Goal: Task Accomplishment & Management: Use online tool/utility

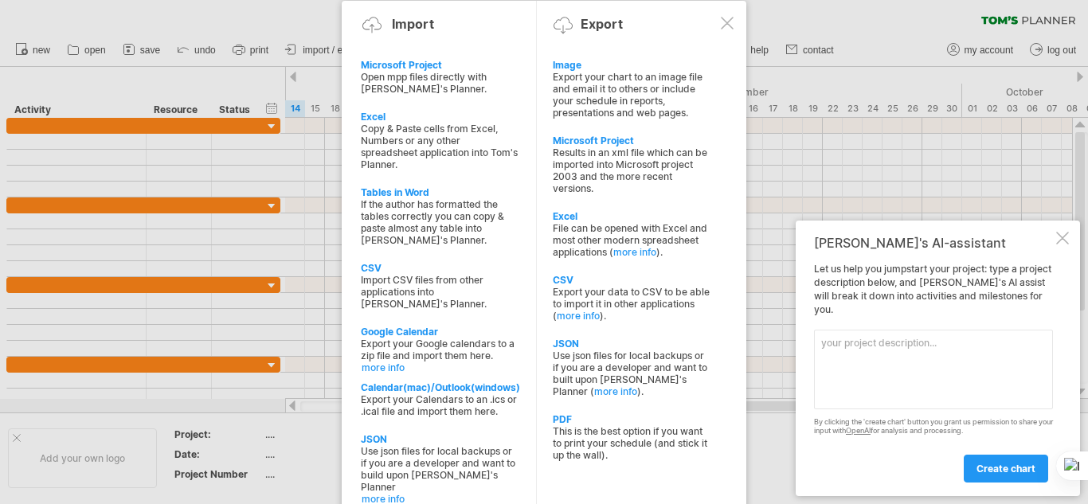
drag, startPoint x: 815, startPoint y: 280, endPoint x: 977, endPoint y: 306, distance: 164.4
click at [977, 306] on div "Let us help you jumpstart your project: type a project description below, and […" at bounding box center [933, 372] width 239 height 219
drag, startPoint x: 1045, startPoint y: 311, endPoint x: 1034, endPoint y: 308, distance: 12.4
click at [1035, 309] on div "Let us help you jumpstart your project: type a project description below, and […" at bounding box center [933, 372] width 239 height 219
click at [1034, 308] on div "Let us help you jumpstart your project: type a project description below, and […" at bounding box center [933, 372] width 239 height 219
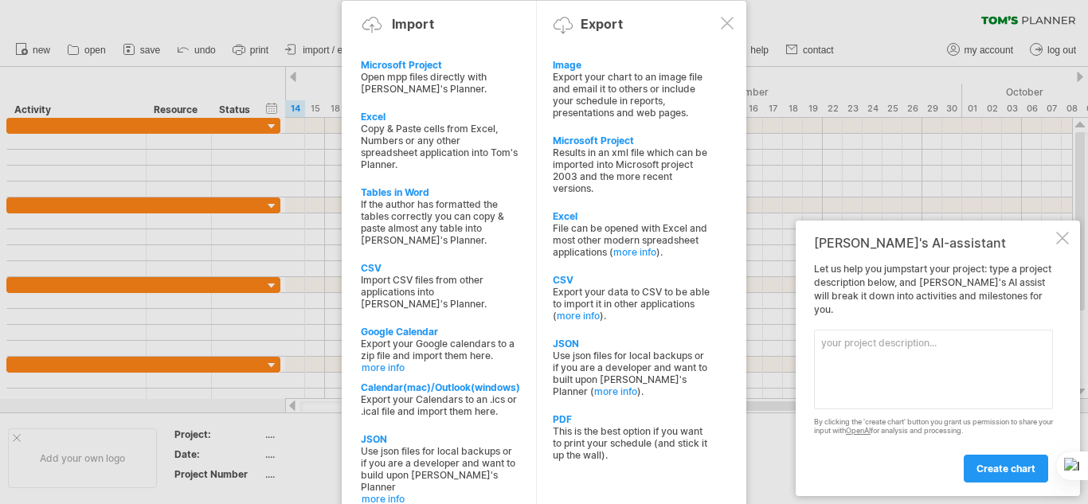
click at [1034, 308] on div "Let us help you jumpstart your project: type a project description below, and […" at bounding box center [933, 372] width 239 height 219
click at [1063, 244] on div at bounding box center [1062, 238] width 13 height 13
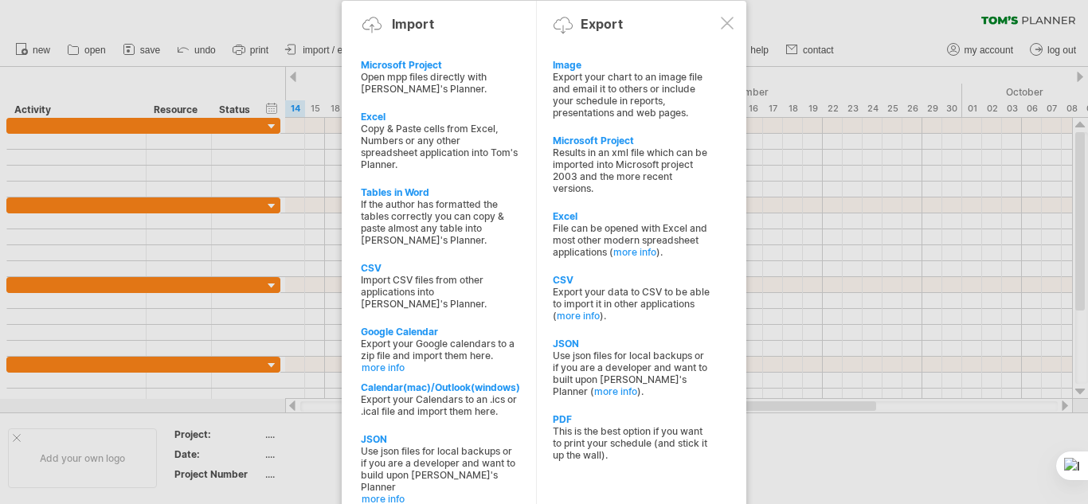
drag, startPoint x: 1063, startPoint y: 257, endPoint x: 1000, endPoint y: 156, distance: 119.1
click at [1062, 257] on div at bounding box center [544, 252] width 1088 height 504
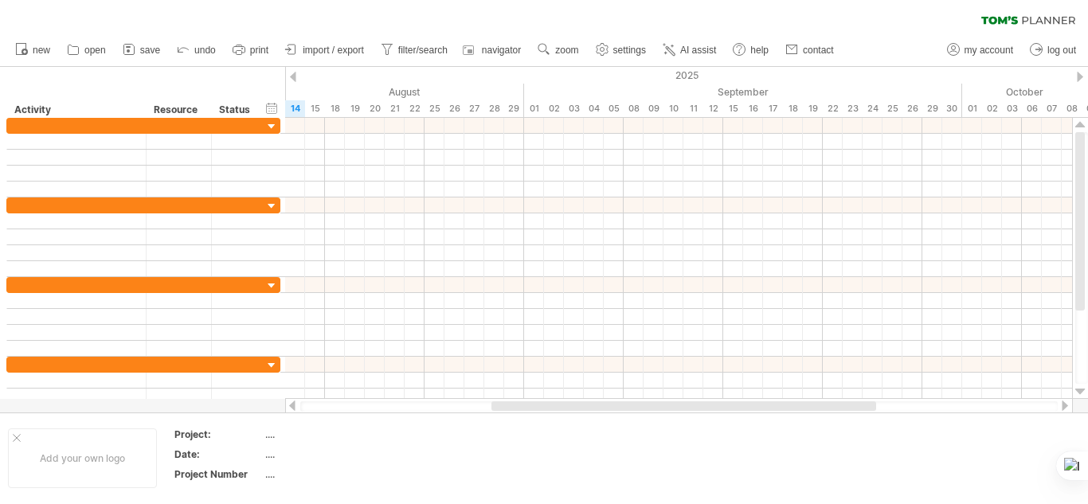
click at [619, 49] on span "settings" at bounding box center [629, 50] width 33 height 11
select select "*"
select select "**"
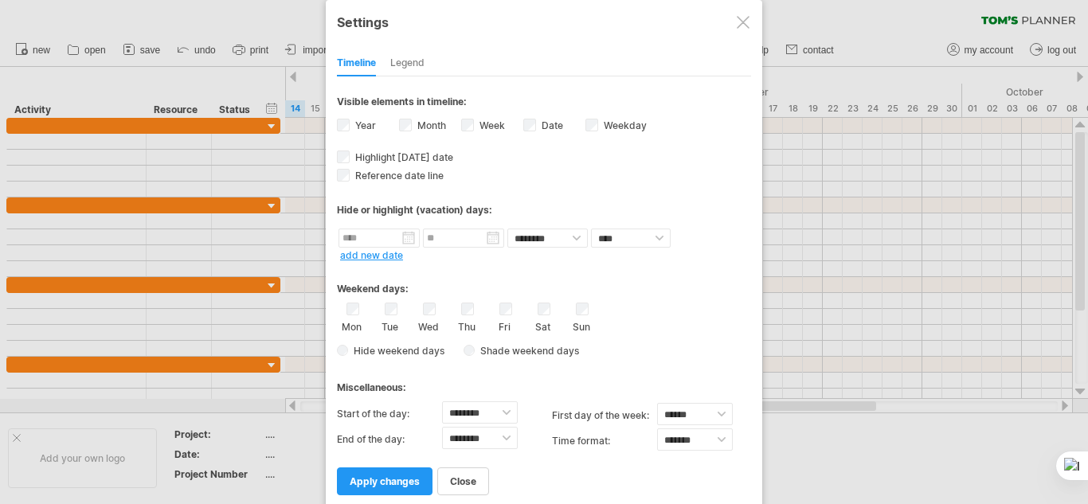
click at [401, 54] on div "Legend" at bounding box center [407, 63] width 34 height 25
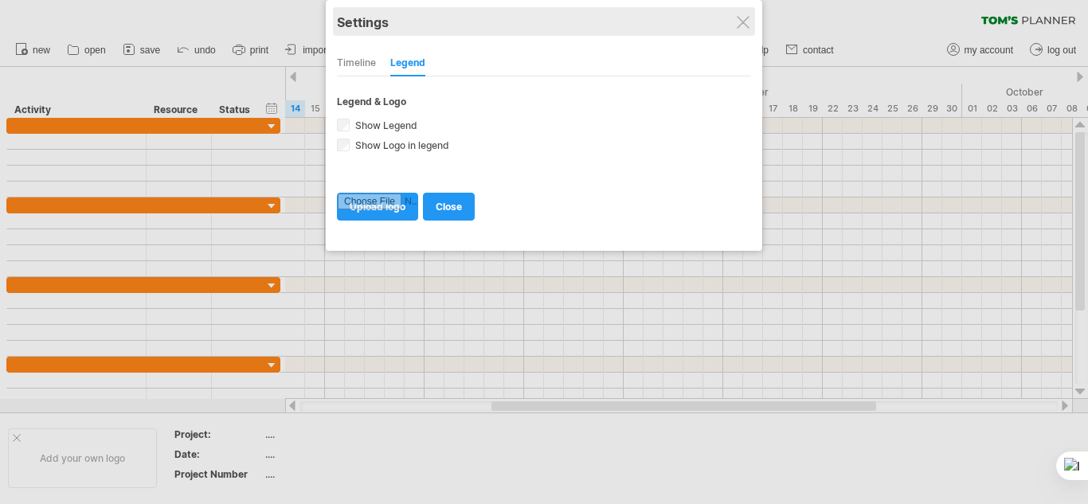
click at [733, 31] on div "Settings" at bounding box center [544, 21] width 414 height 29
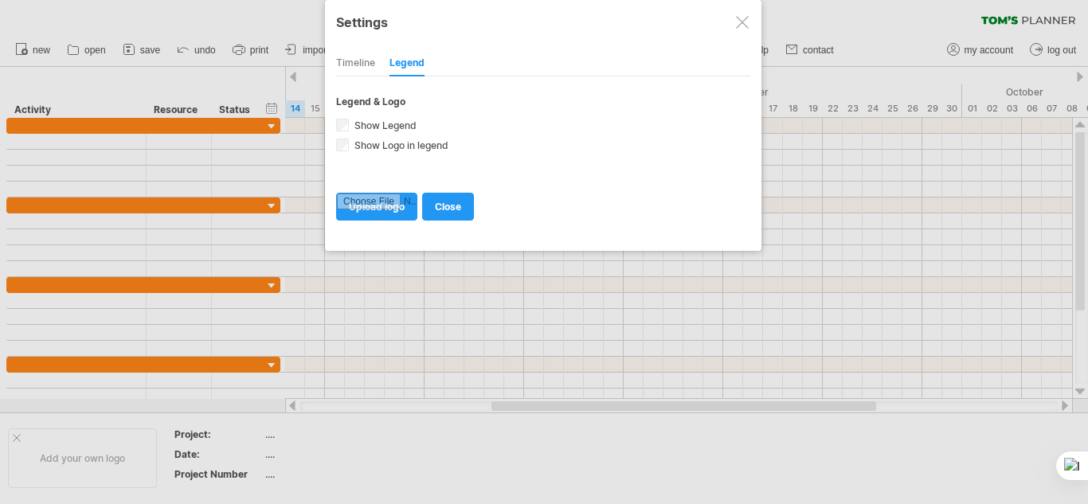
click at [741, 22] on div at bounding box center [742, 22] width 13 height 13
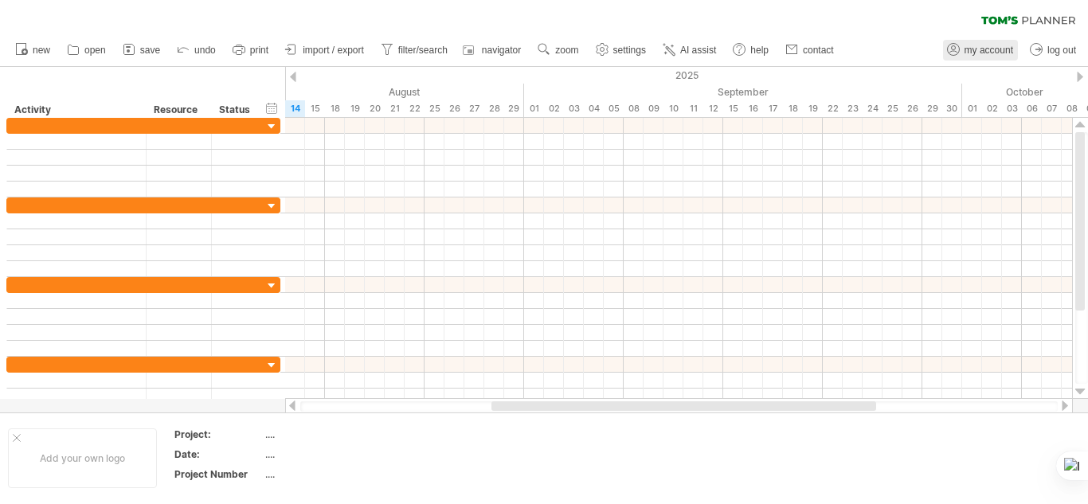
click at [980, 49] on span "my account" at bounding box center [988, 50] width 49 height 11
type input "**********"
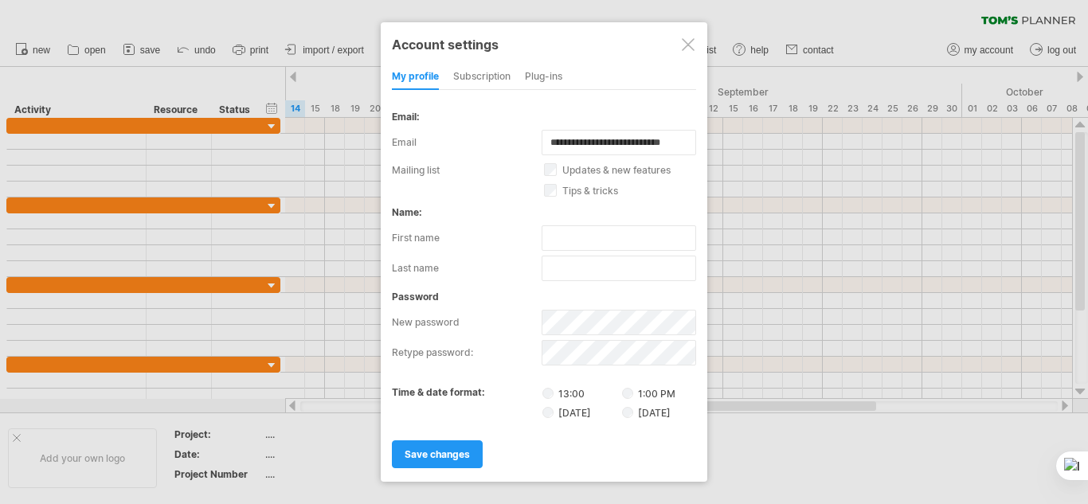
click at [480, 69] on div "subscription" at bounding box center [481, 76] width 57 height 25
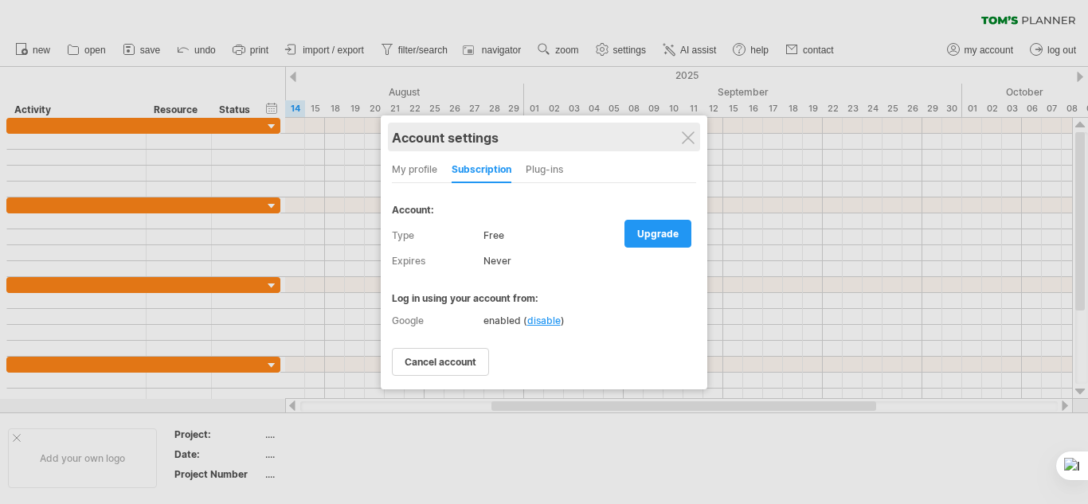
click at [696, 135] on div "Account settings" at bounding box center [544, 137] width 304 height 29
click at [694, 141] on div at bounding box center [688, 137] width 13 height 13
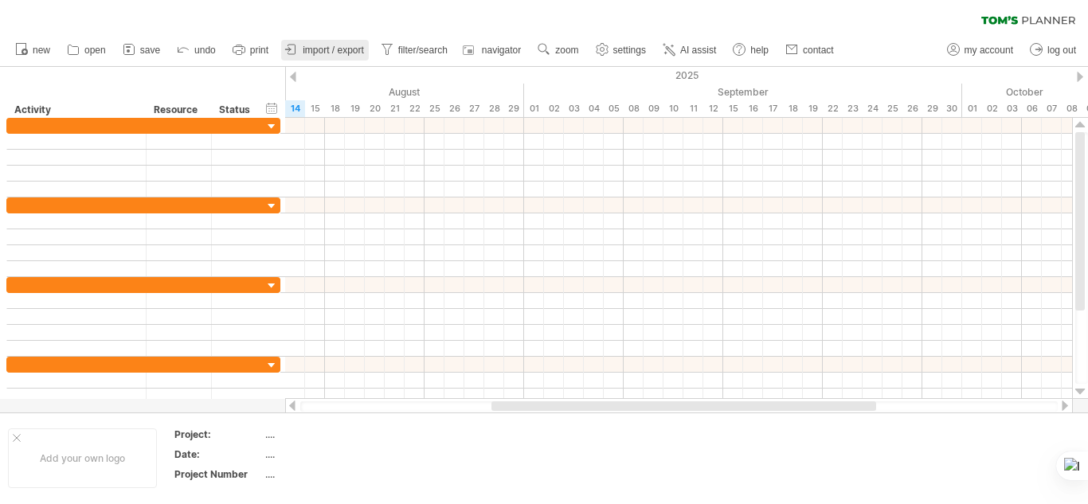
click at [346, 52] on span "import / export" at bounding box center [333, 50] width 61 height 11
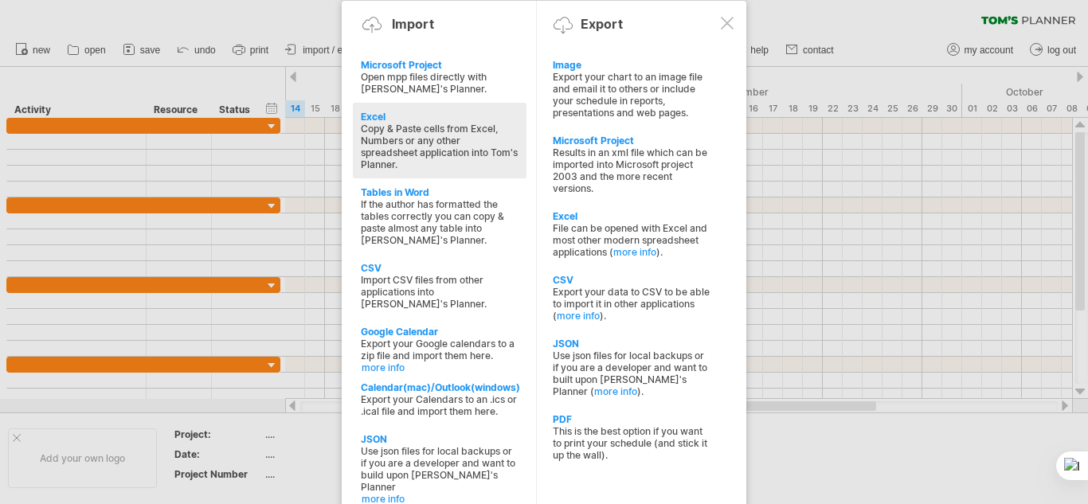
click at [436, 136] on div "Copy & Paste cells from Excel, Numbers or any other spreadsheet application int…" at bounding box center [440, 147] width 158 height 48
type textarea "**********"
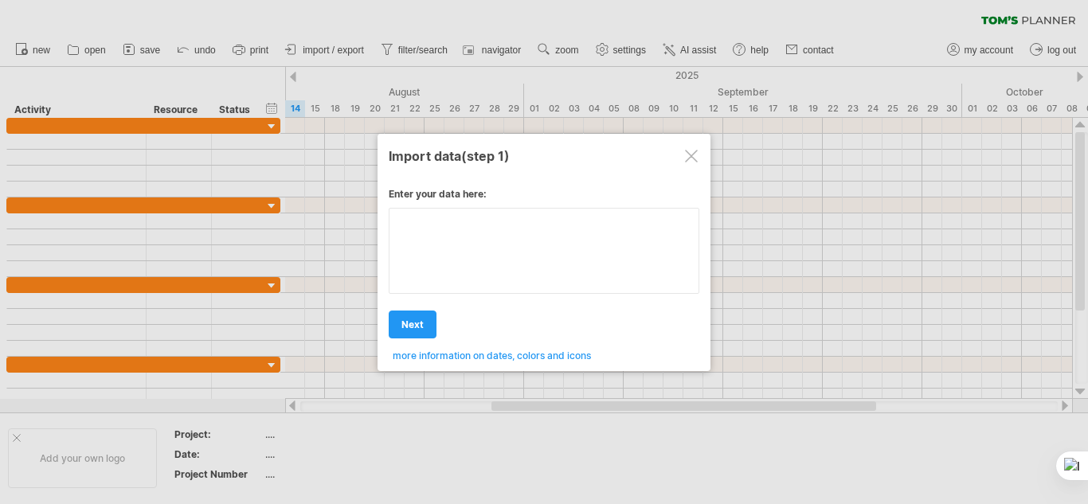
click at [452, 260] on div "Enter your data here: Your data: Weekend days ' mon tue Hide weekend days" at bounding box center [544, 269] width 311 height 186
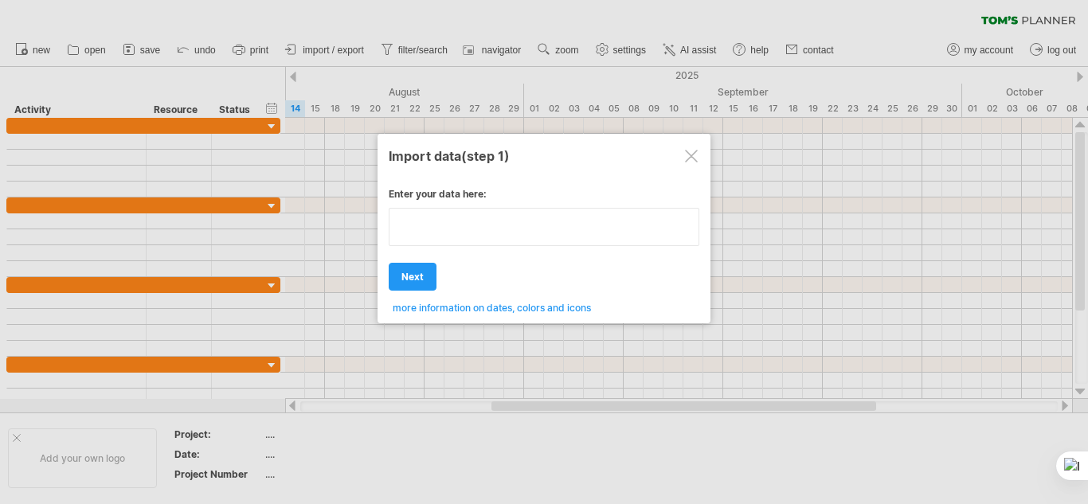
type textarea "**********"
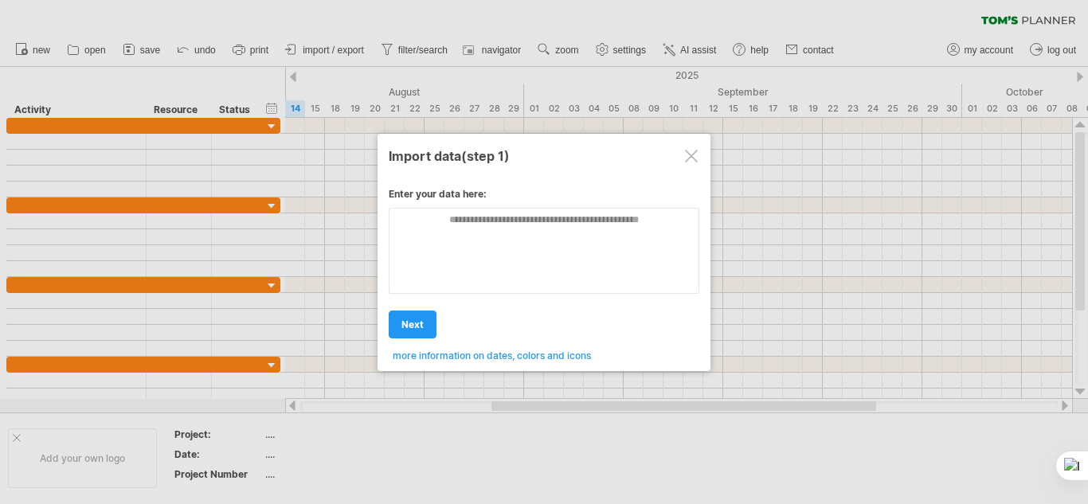
click at [691, 161] on div at bounding box center [691, 156] width 13 height 13
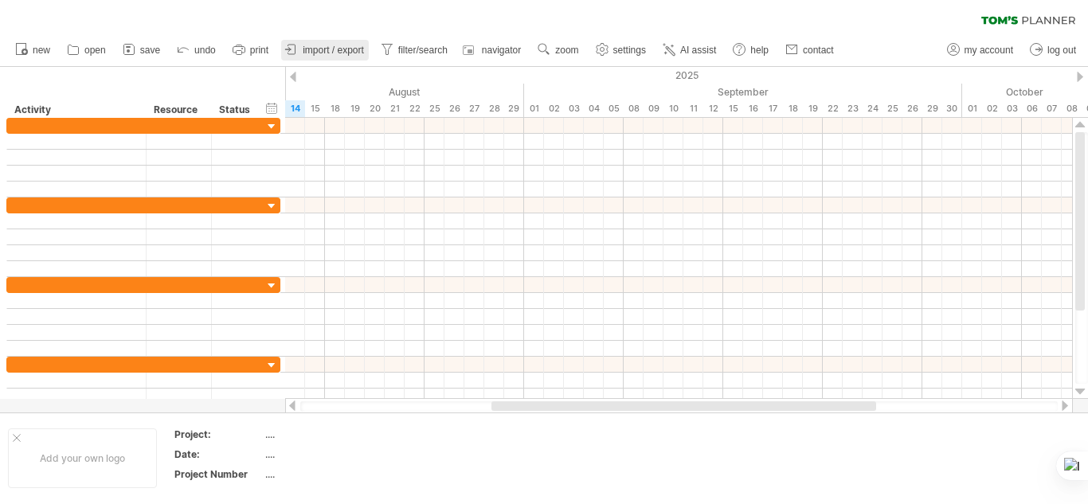
click at [332, 41] on link "import / export" at bounding box center [325, 50] width 88 height 21
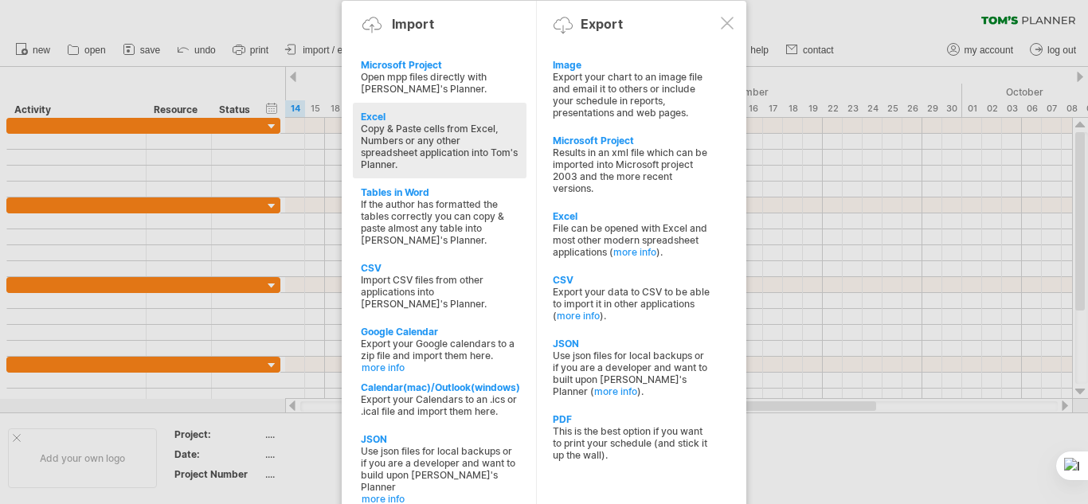
click at [432, 164] on div "Copy & Paste cells from Excel, Numbers or any other spreadsheet application int…" at bounding box center [440, 147] width 158 height 48
type textarea "**********"
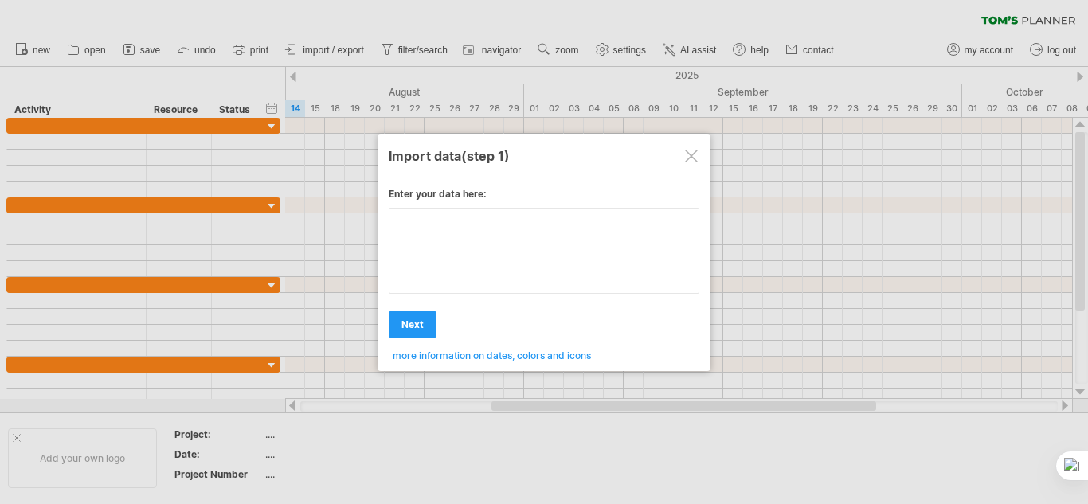
click at [489, 243] on textarea at bounding box center [544, 251] width 311 height 86
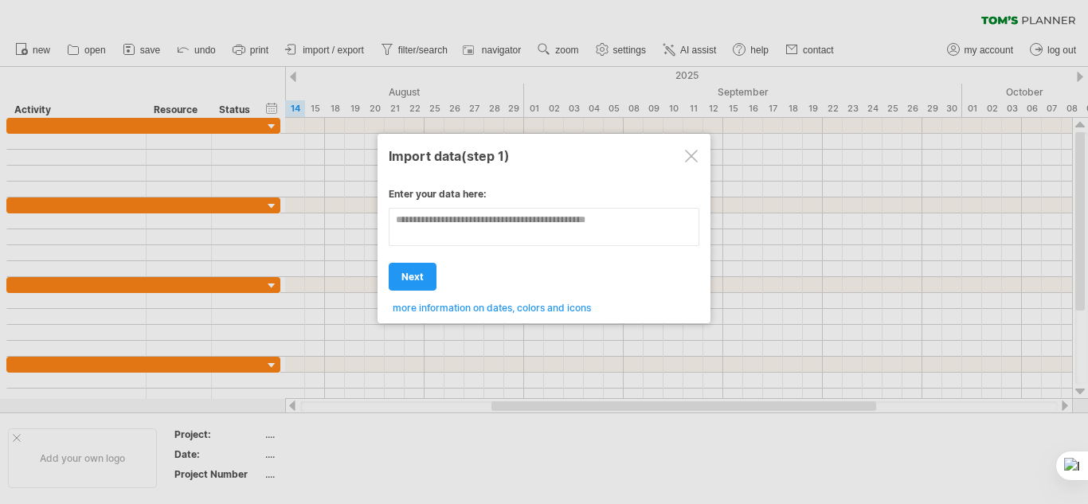
click at [492, 306] on div "Enter your data here: Your data: Weekend days ' mon tue Hide weekend days" at bounding box center [544, 245] width 311 height 138
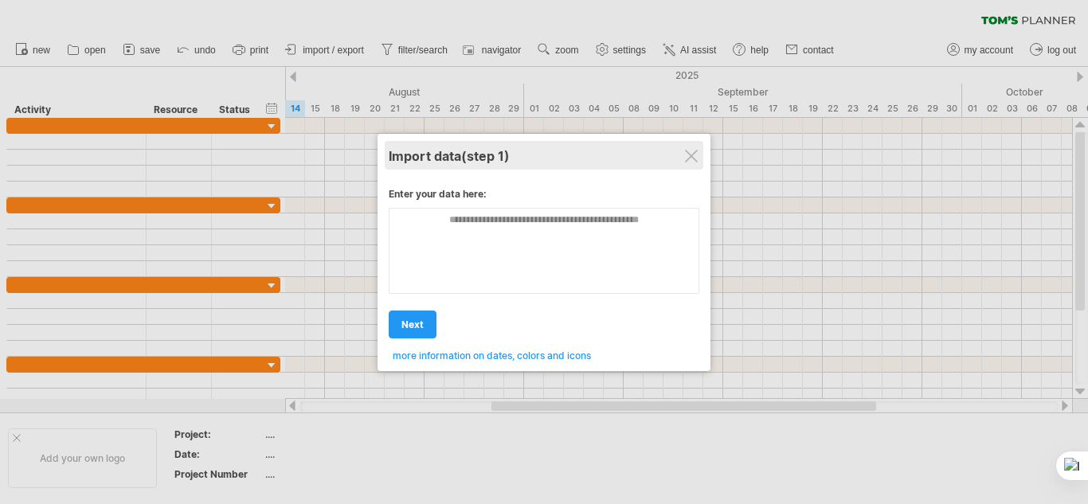
click at [698, 154] on div "Import data (step 1)" at bounding box center [544, 155] width 311 height 29
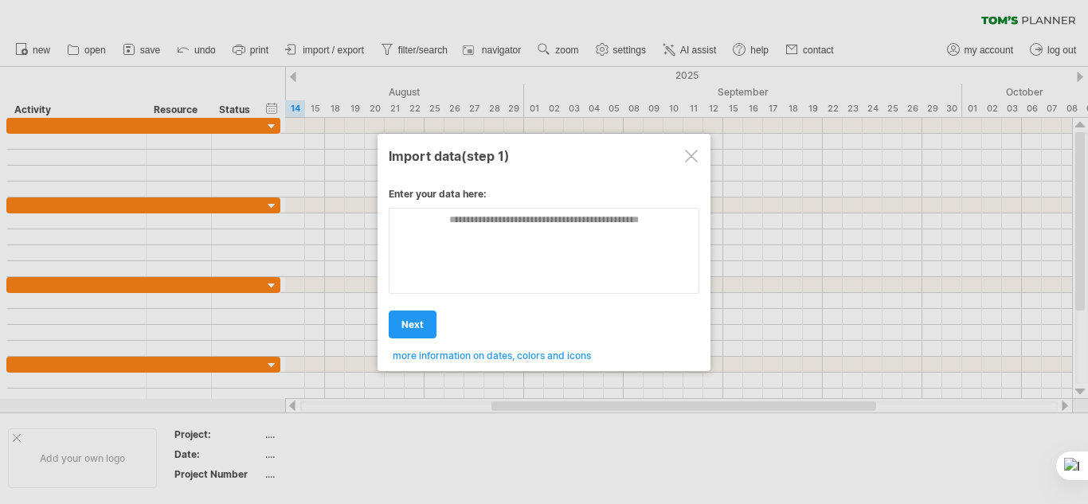
click at [691, 150] on div at bounding box center [691, 156] width 13 height 13
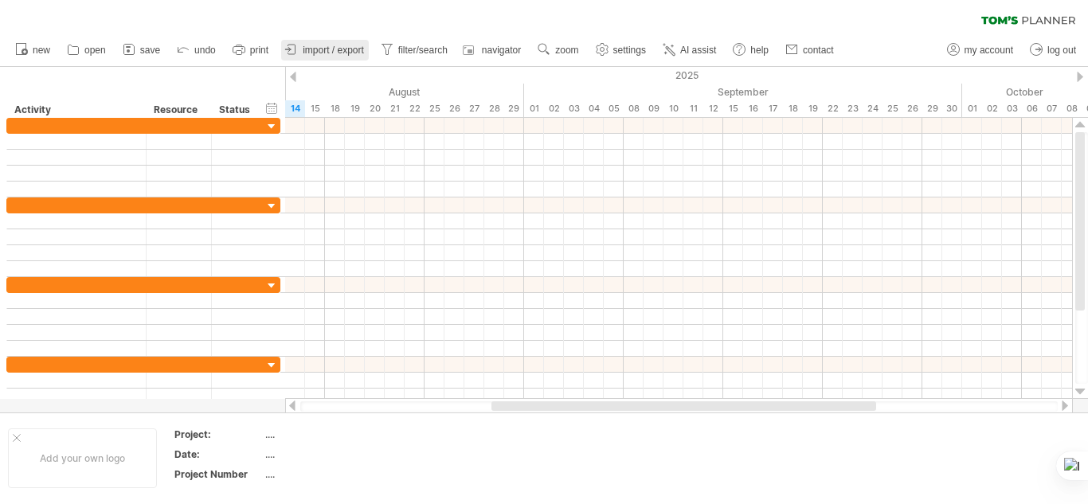
click at [339, 45] on span "import / export" at bounding box center [333, 50] width 61 height 11
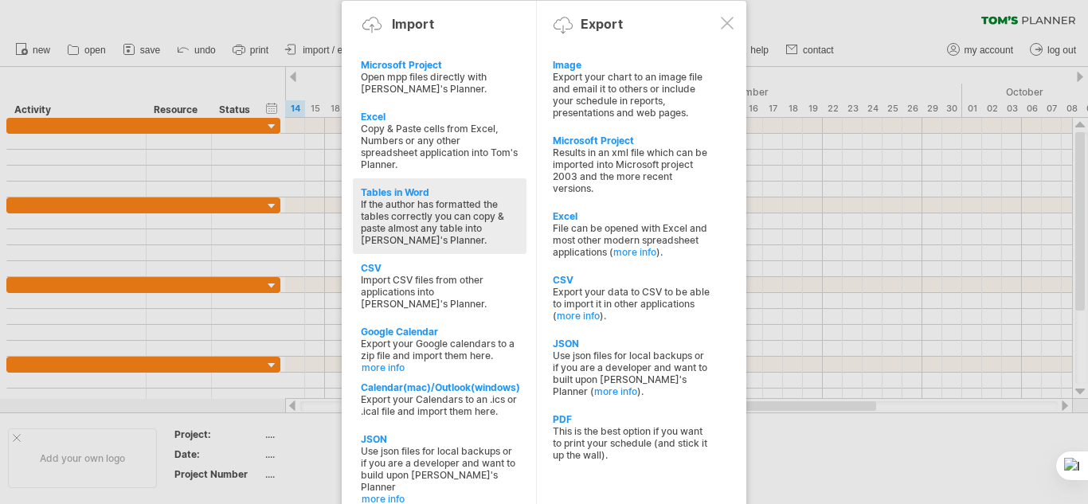
click at [460, 245] on div "If the author has formatted the tables correctly you can copy & paste almost an…" at bounding box center [440, 222] width 158 height 48
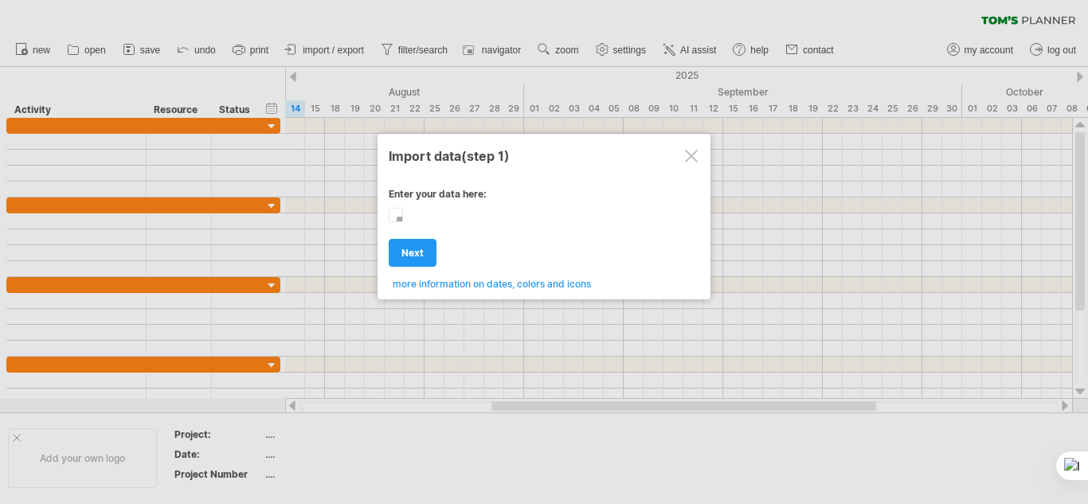
type textarea "**********"
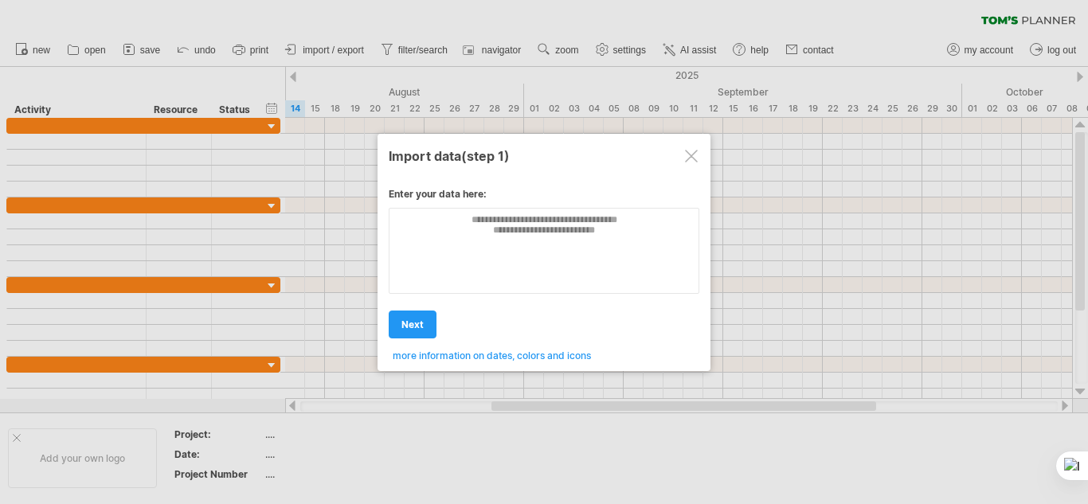
click at [690, 155] on div at bounding box center [691, 156] width 13 height 13
